Goal: Use online tool/utility: Utilize a website feature to perform a specific function

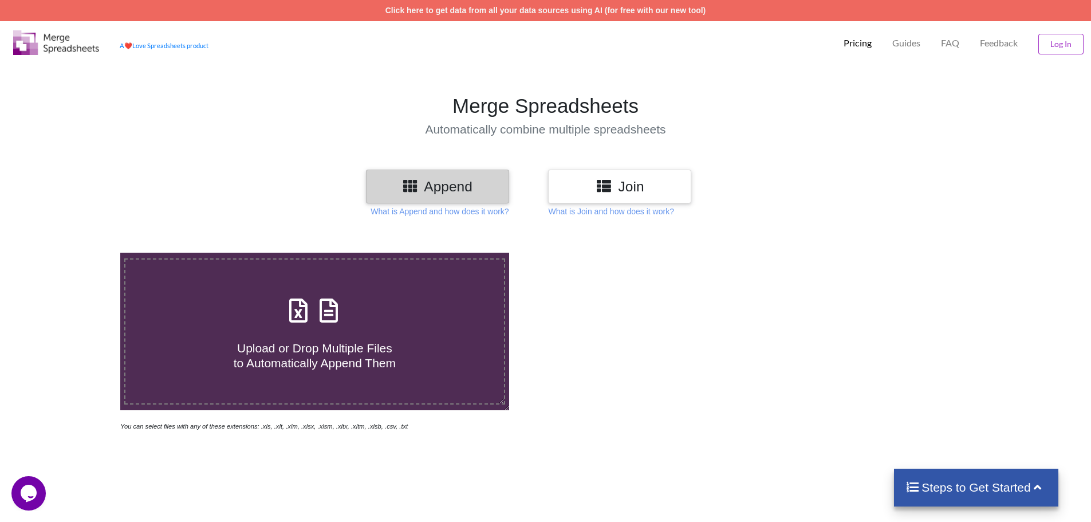
click at [634, 183] on h3 "Join" at bounding box center [619, 186] width 126 height 17
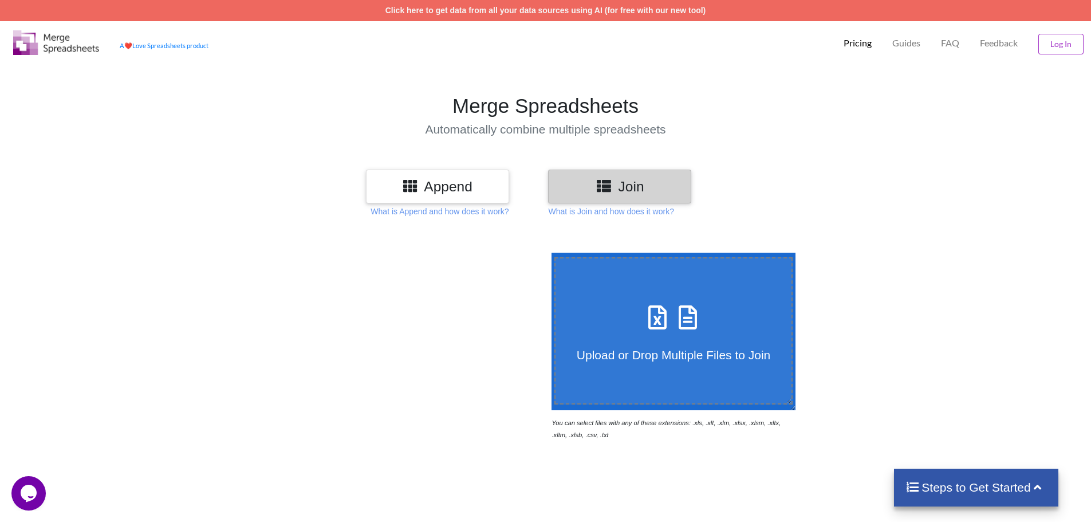
click at [453, 186] on h3 "Append" at bounding box center [437, 186] width 126 height 17
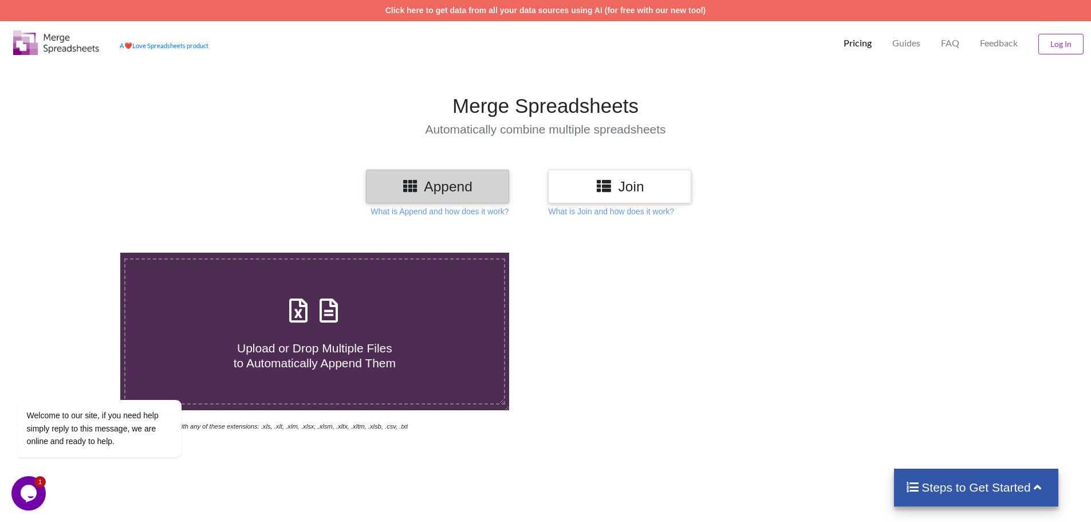
click at [801, 347] on div at bounding box center [775, 341] width 461 height 179
click at [21, 385] on icon "Chat attention grabber" at bounding box center [24, 383] width 10 height 10
click at [545, 322] on div at bounding box center [775, 341] width 461 height 179
click at [266, 335] on h4 "Upload or Drop Multiple Files to Automatically Append Them" at bounding box center [314, 348] width 378 height 44
click at [78, 252] on input "Upload or Drop Multiple Files to Automatically Append Them" at bounding box center [78, 252] width 0 height 0
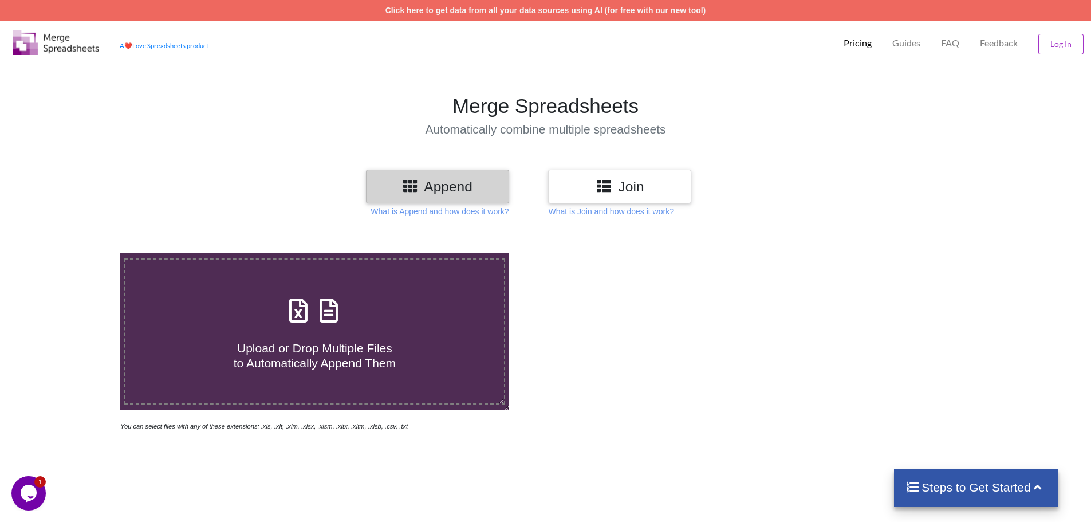
click at [598, 180] on icon at bounding box center [603, 185] width 17 height 14
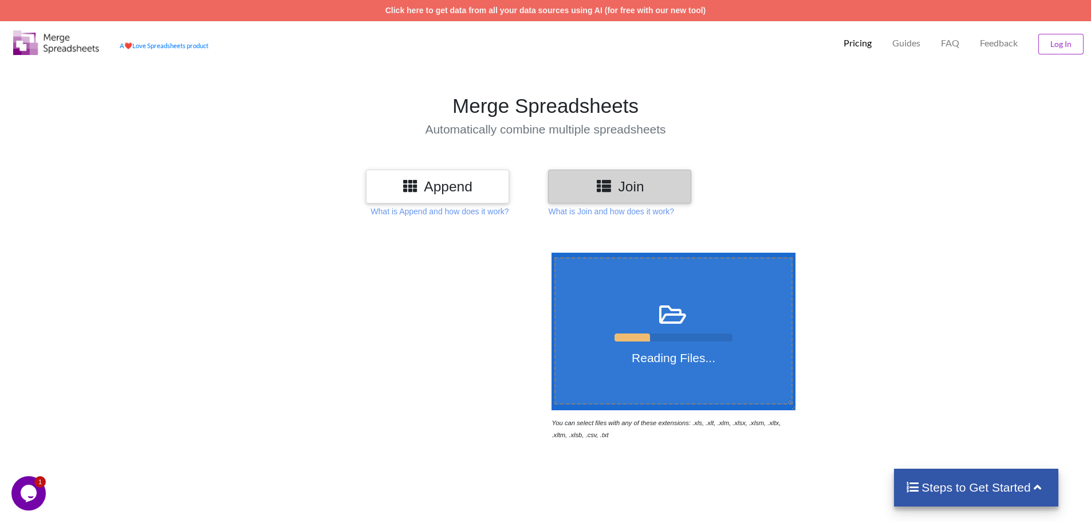
click at [1046, 485] on h4 "Steps to Get Started" at bounding box center [975, 487] width 141 height 14
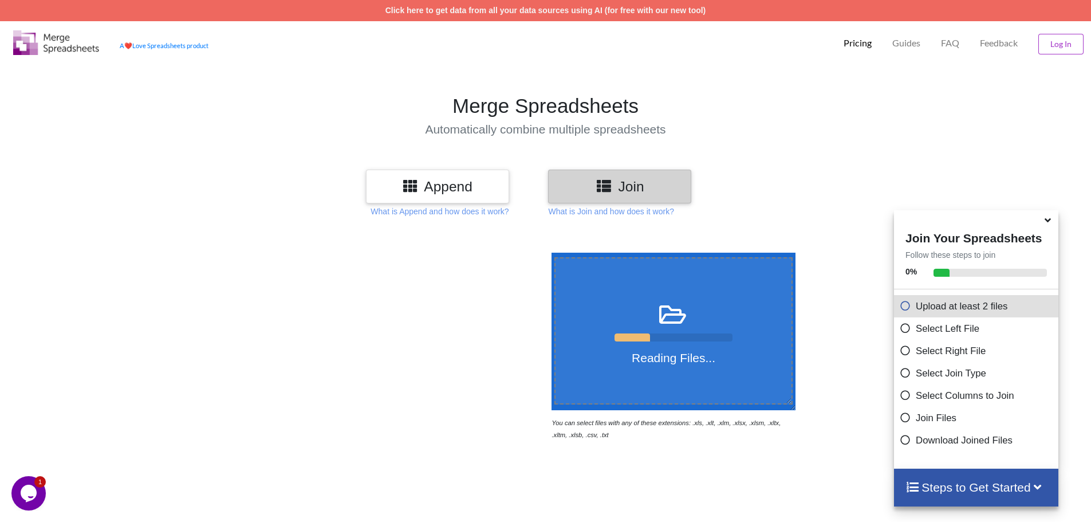
click at [829, 405] on div at bounding box center [823, 346] width 50 height 188
click at [1012, 484] on h4 "Steps to Get Started" at bounding box center [975, 487] width 141 height 14
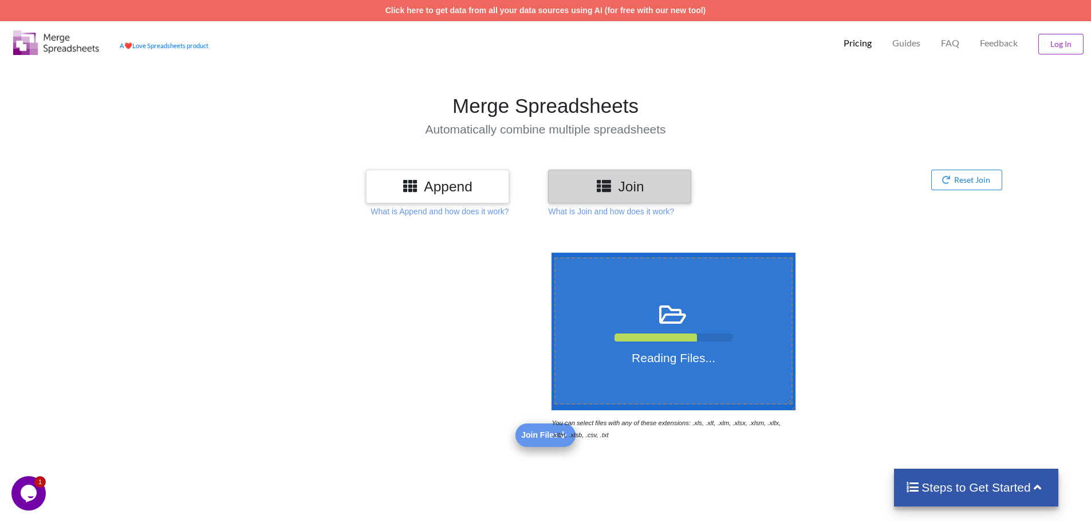
click at [1039, 483] on icon at bounding box center [1038, 486] width 14 height 12
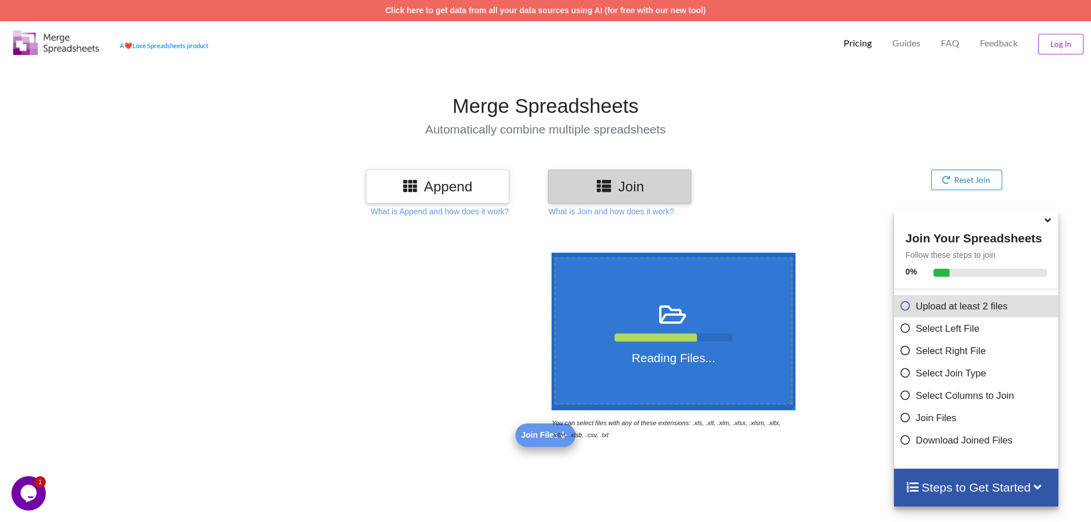
click at [1040, 482] on icon at bounding box center [1038, 486] width 14 height 12
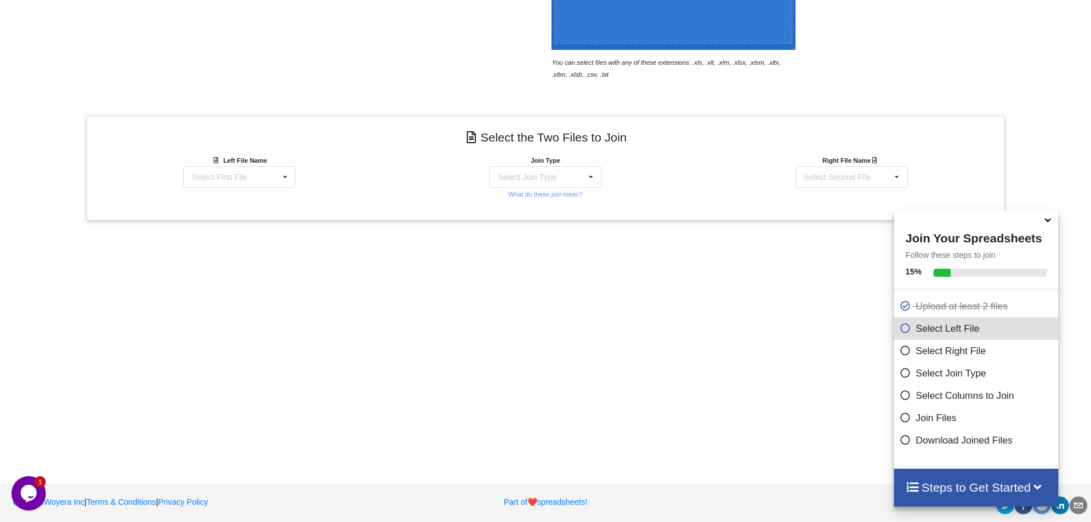
scroll to position [364, 0]
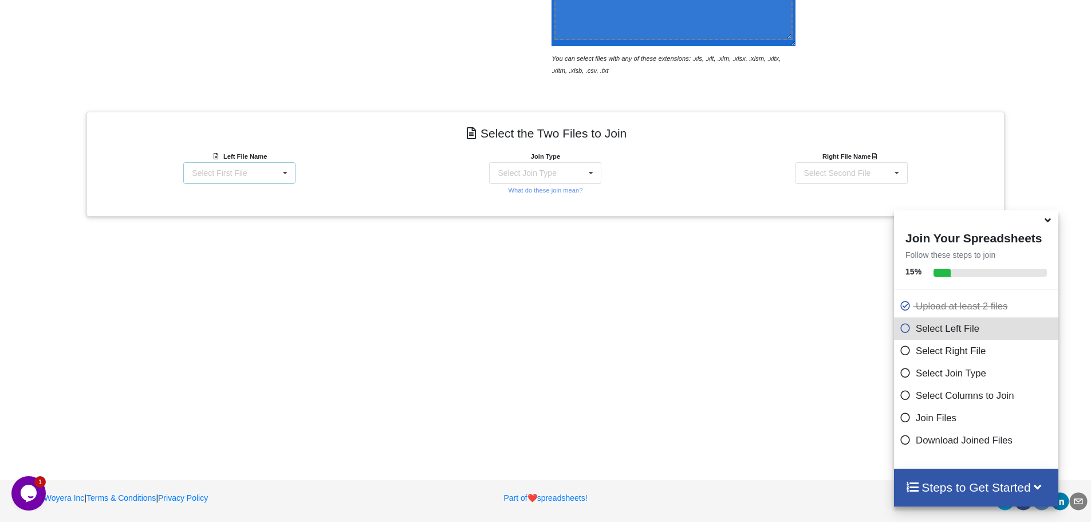
click at [244, 172] on div "Select First File" at bounding box center [219, 173] width 55 height 8
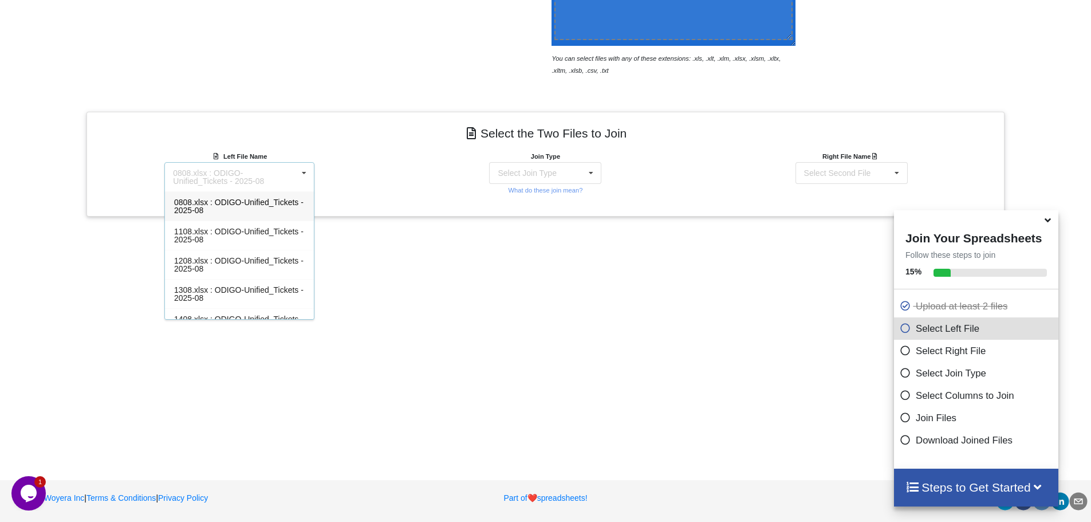
click at [244, 172] on div "0808.xlsx : ODIGO-Unified_Tickets - 2025-08" at bounding box center [235, 177] width 124 height 16
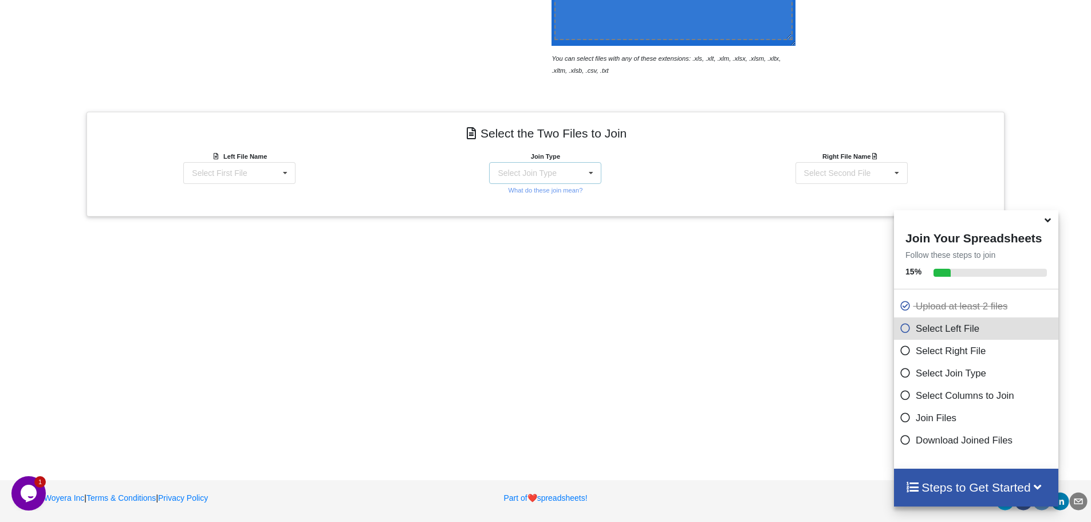
click at [562, 172] on div "Select Join Type INNER JOIN LEFT JOIN RIGHT JOIN FULL JOIN" at bounding box center [545, 173] width 112 height 22
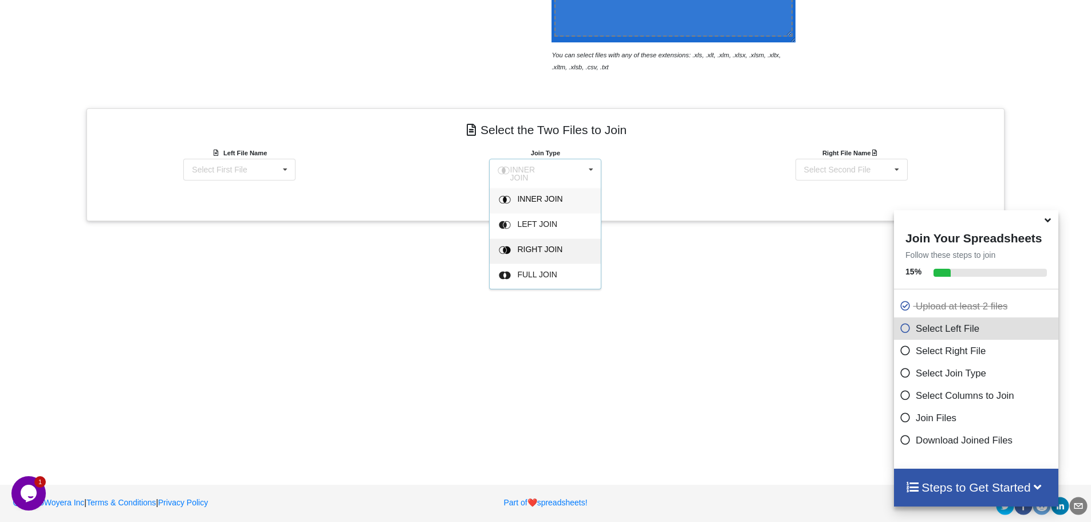
scroll to position [368, 0]
click at [546, 195] on span "INNER JOIN" at bounding box center [540, 198] width 45 height 9
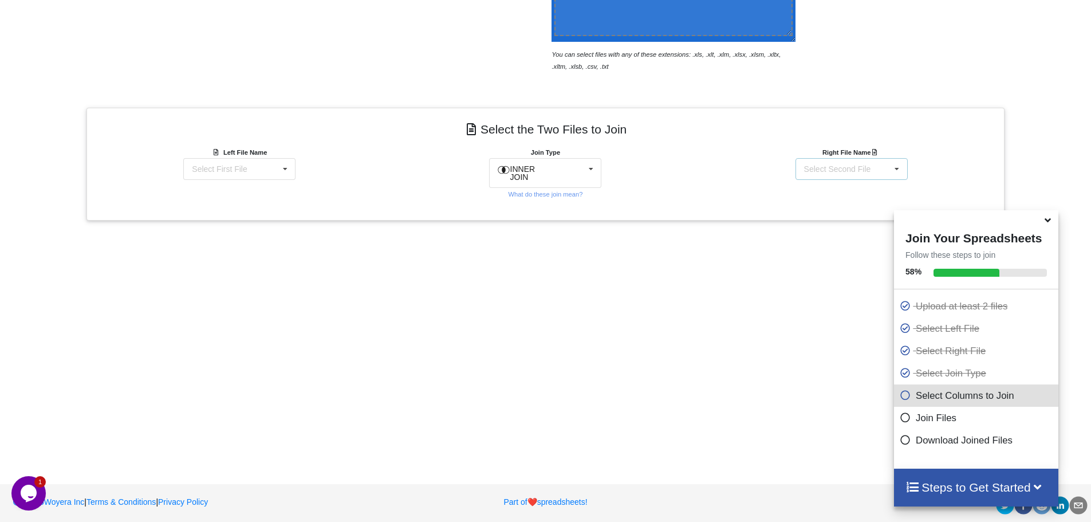
click at [842, 169] on div "Select Second File" at bounding box center [837, 169] width 67 height 8
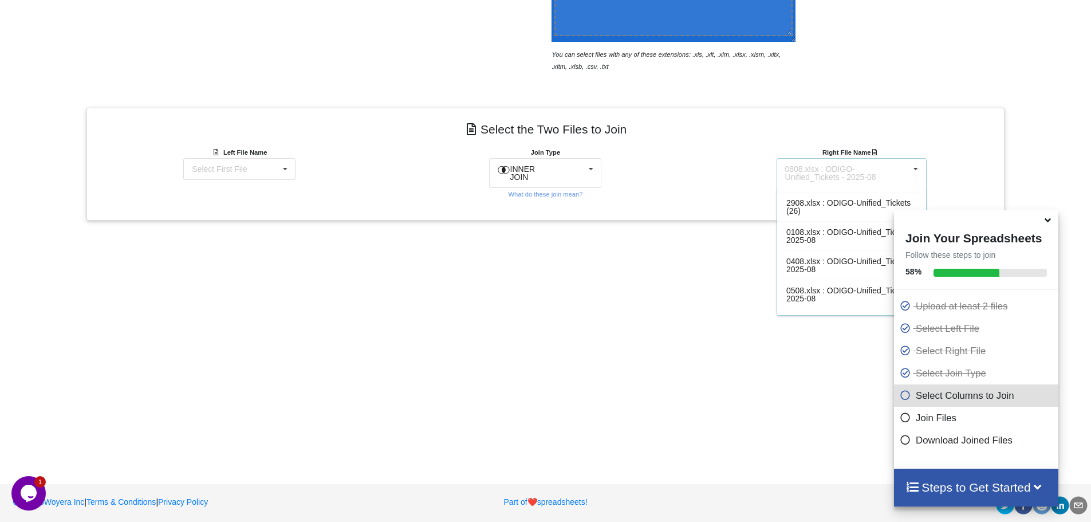
scroll to position [413, 0]
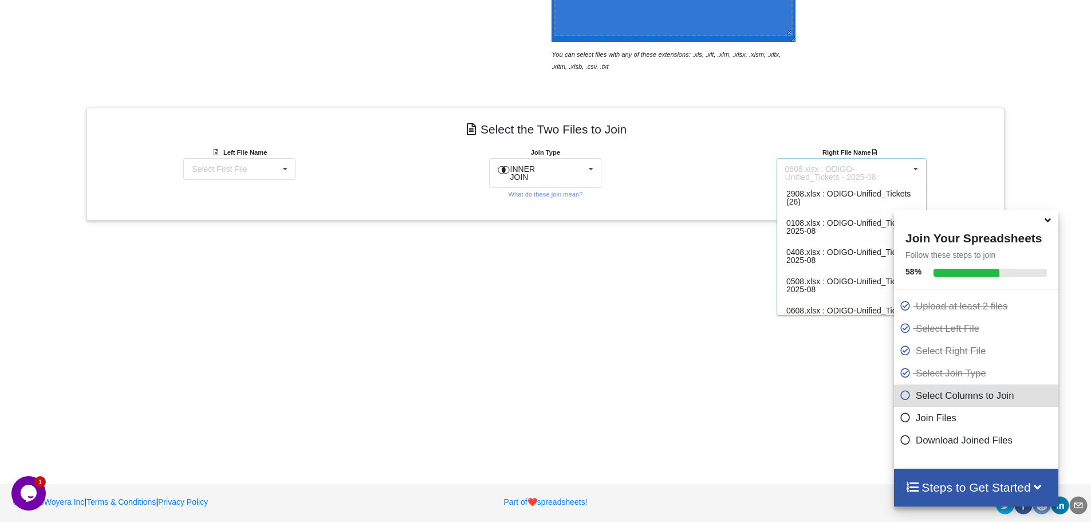
drag, startPoint x: 460, startPoint y: 272, endPoint x: 440, endPoint y: 270, distance: 20.2
click at [459, 272] on div "Add More Files to Select For Join You can select files with any of these extens…" at bounding box center [545, 159] width 1091 height 599
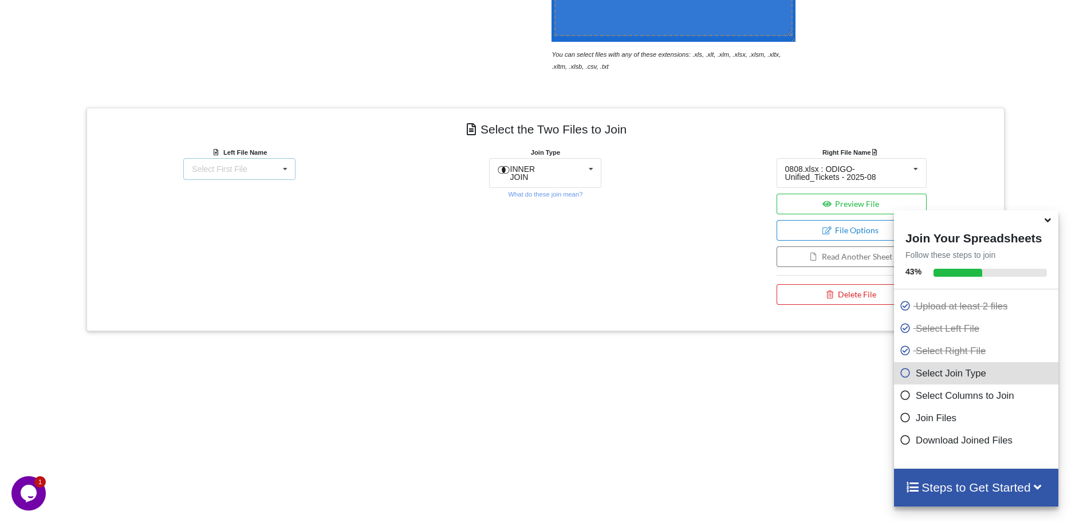
click at [252, 172] on div "Select First File 0808.xlsx : ODIGO-Unified_Tickets - [PHONE_NUMBER].xlsx : ODI…" at bounding box center [239, 169] width 112 height 22
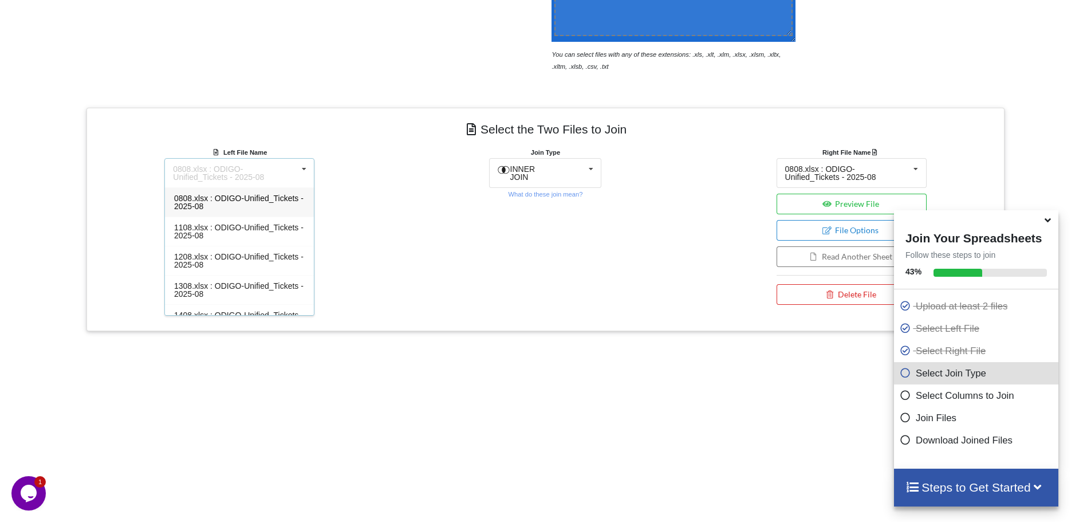
click at [237, 200] on span "0808.xlsx : ODIGO-Unified_Tickets - 2025-08" at bounding box center [238, 202] width 129 height 17
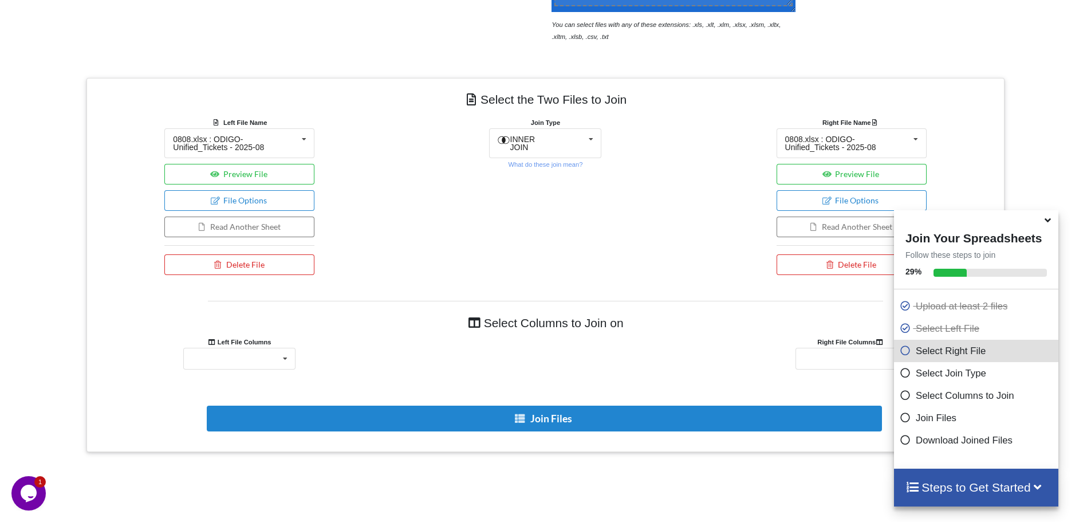
scroll to position [483, 0]
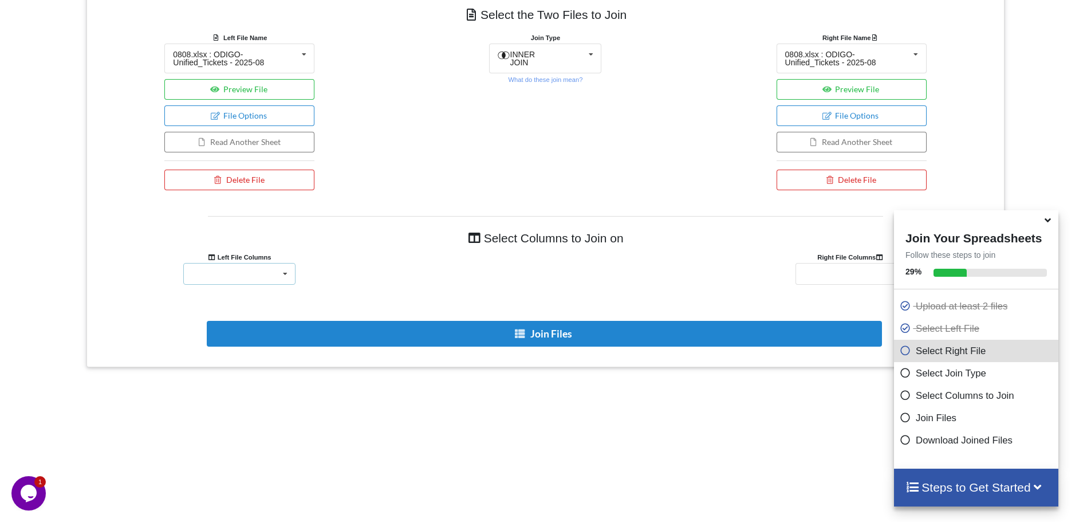
click at [267, 277] on div "Référence appel Date et heure appel SVI Heure fin d'appel Cause fin appel Durée…" at bounding box center [239, 274] width 112 height 22
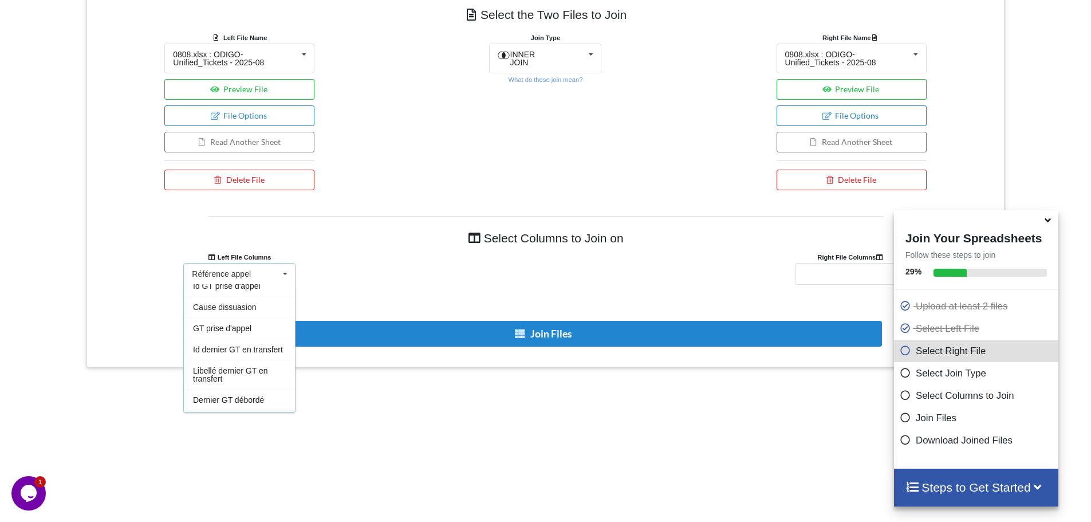
scroll to position [458, 0]
click at [396, 435] on div "Add More Files to Select For Join You can select files with any of these extens…" at bounding box center [545, 176] width 1091 height 860
